Goal: Information Seeking & Learning: Learn about a topic

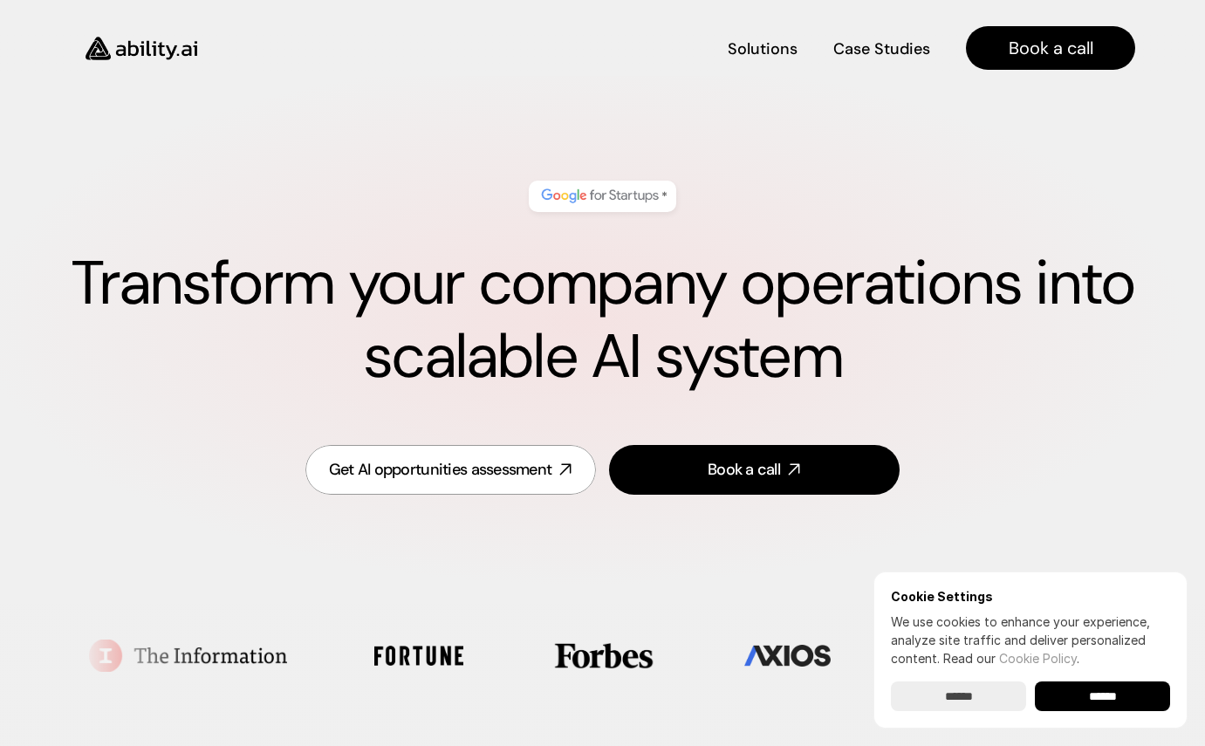
click at [981, 704] on input "******" at bounding box center [958, 696] width 135 height 30
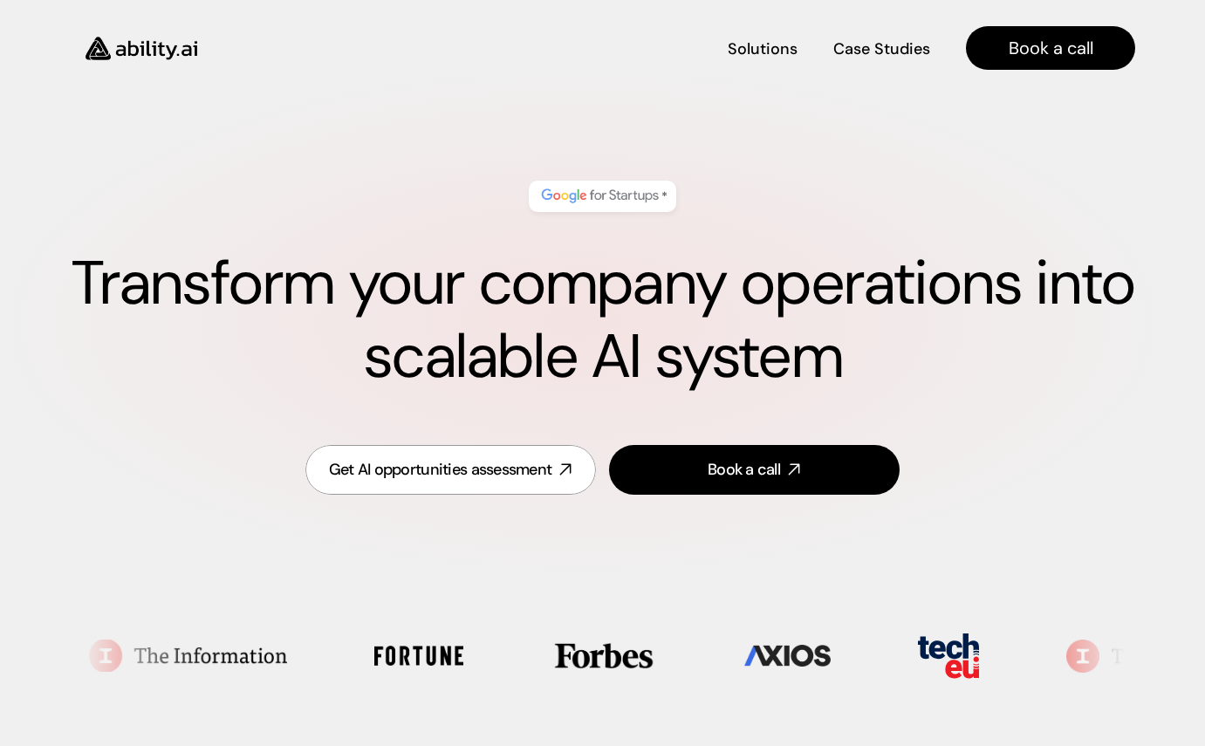
click at [545, 658] on img at bounding box center [598, 655] width 106 height 28
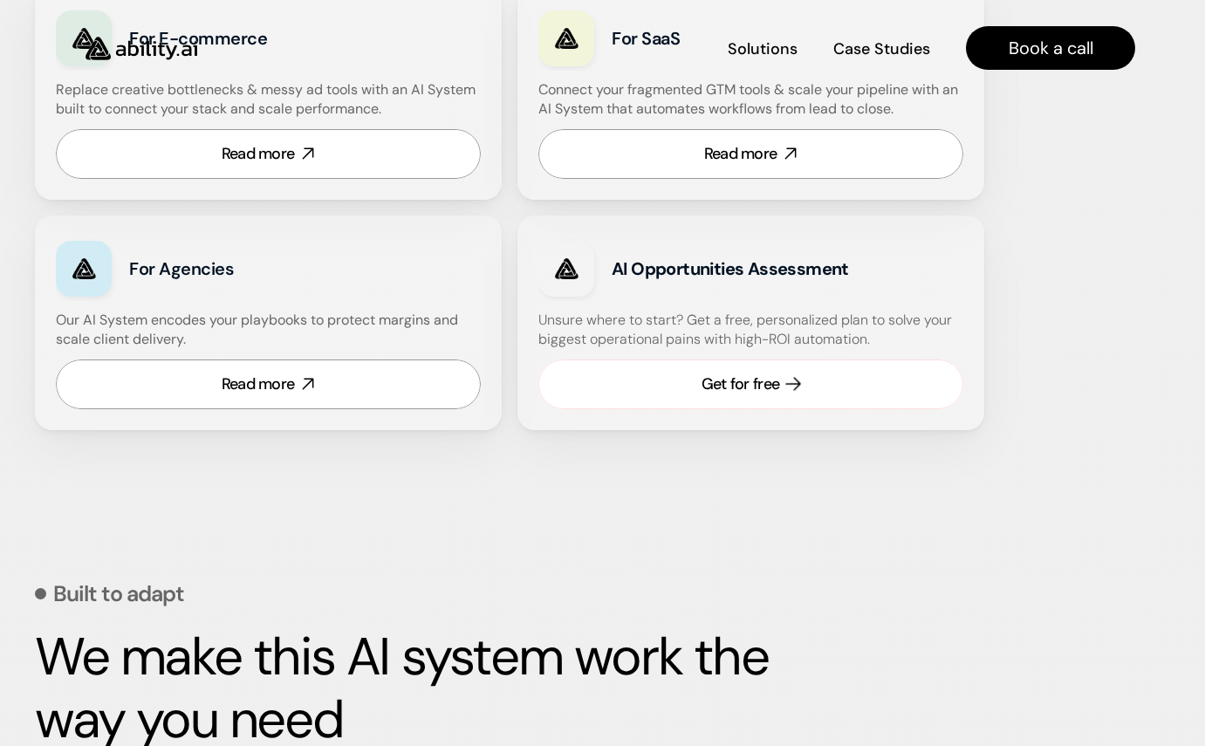
scroll to position [1143, 0]
click at [788, 388] on icon at bounding box center [793, 385] width 20 height 20
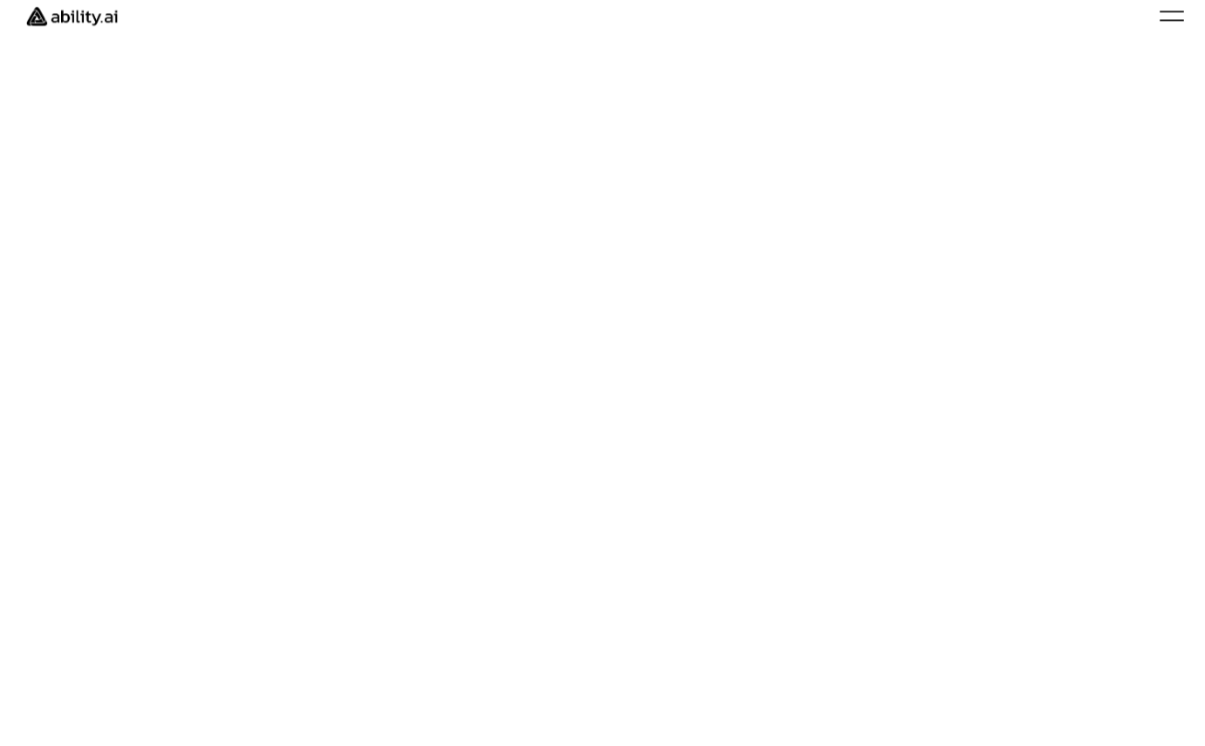
scroll to position [4, 0]
click at [72, 28] on img at bounding box center [72, 32] width 116 height 44
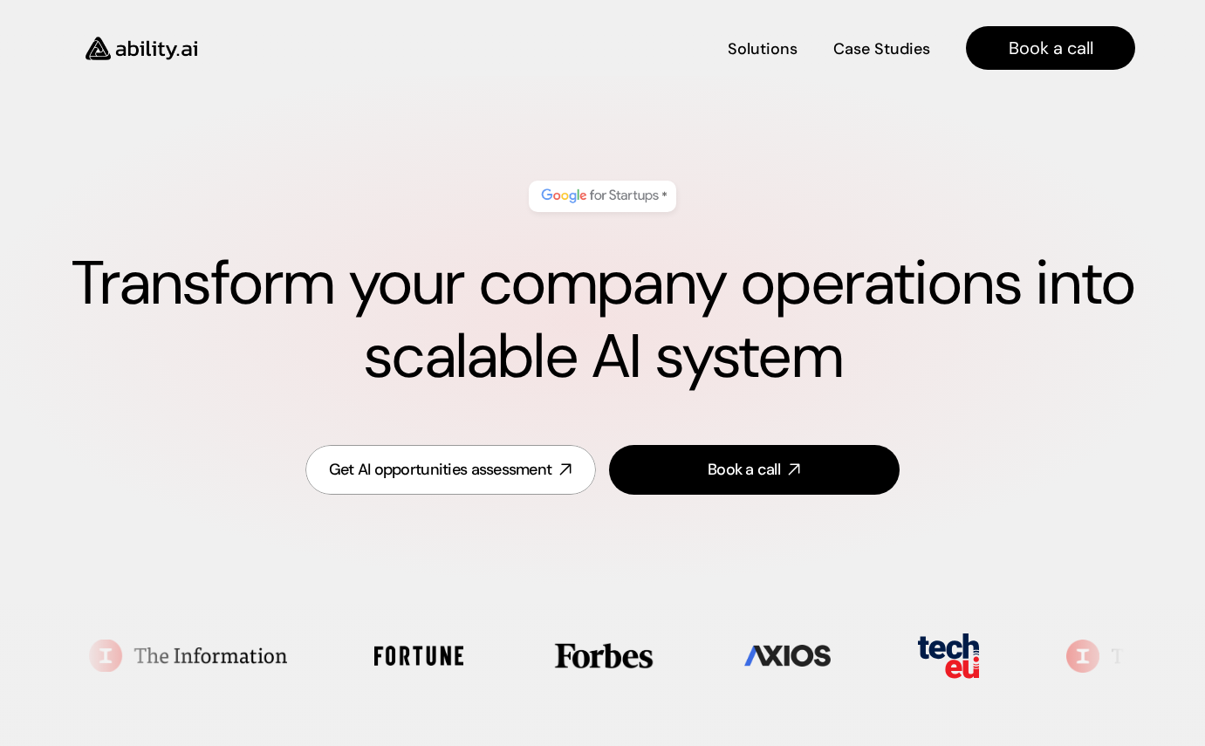
click at [781, 155] on div "* Transform your company operations into scalable AI system Get AI opportunitie…" at bounding box center [602, 339] width 1135 height 422
